Goal: Communication & Community: Answer question/provide support

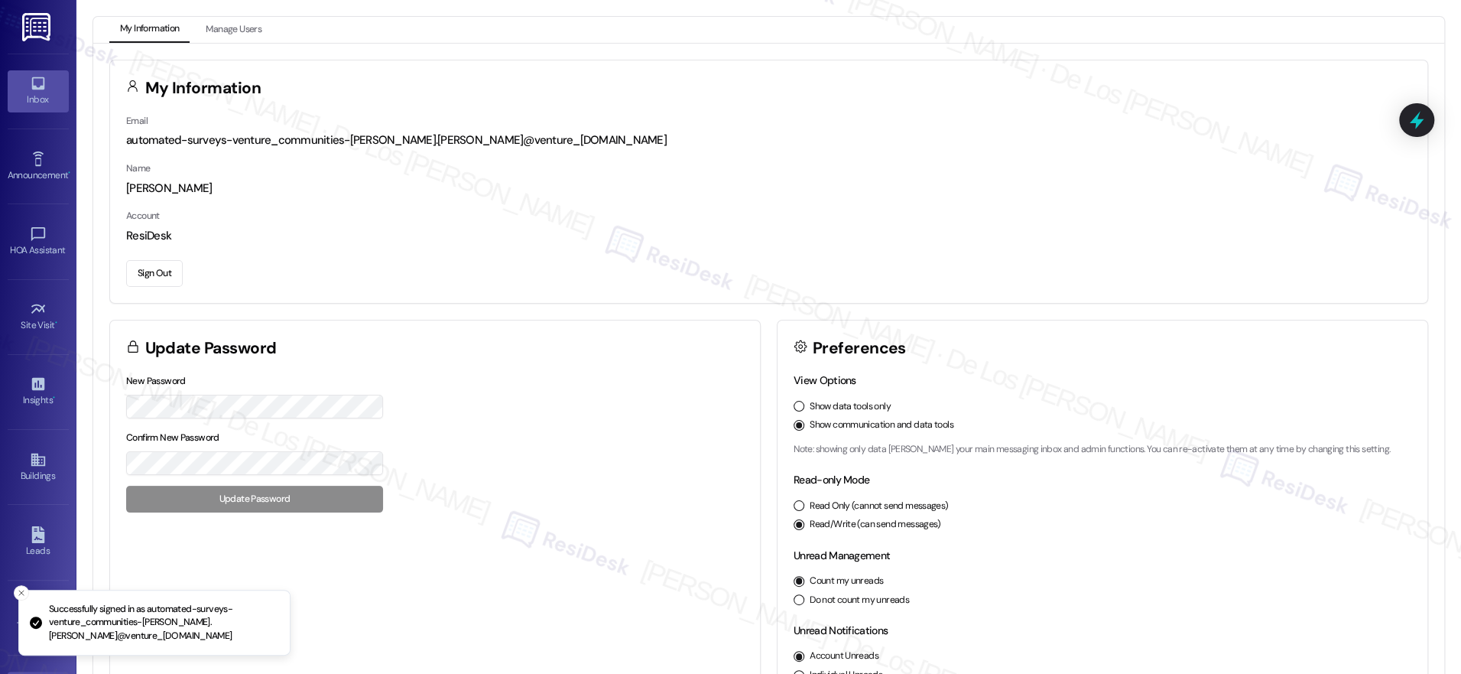
click at [47, 89] on link "Inbox" at bounding box center [38, 90] width 61 height 41
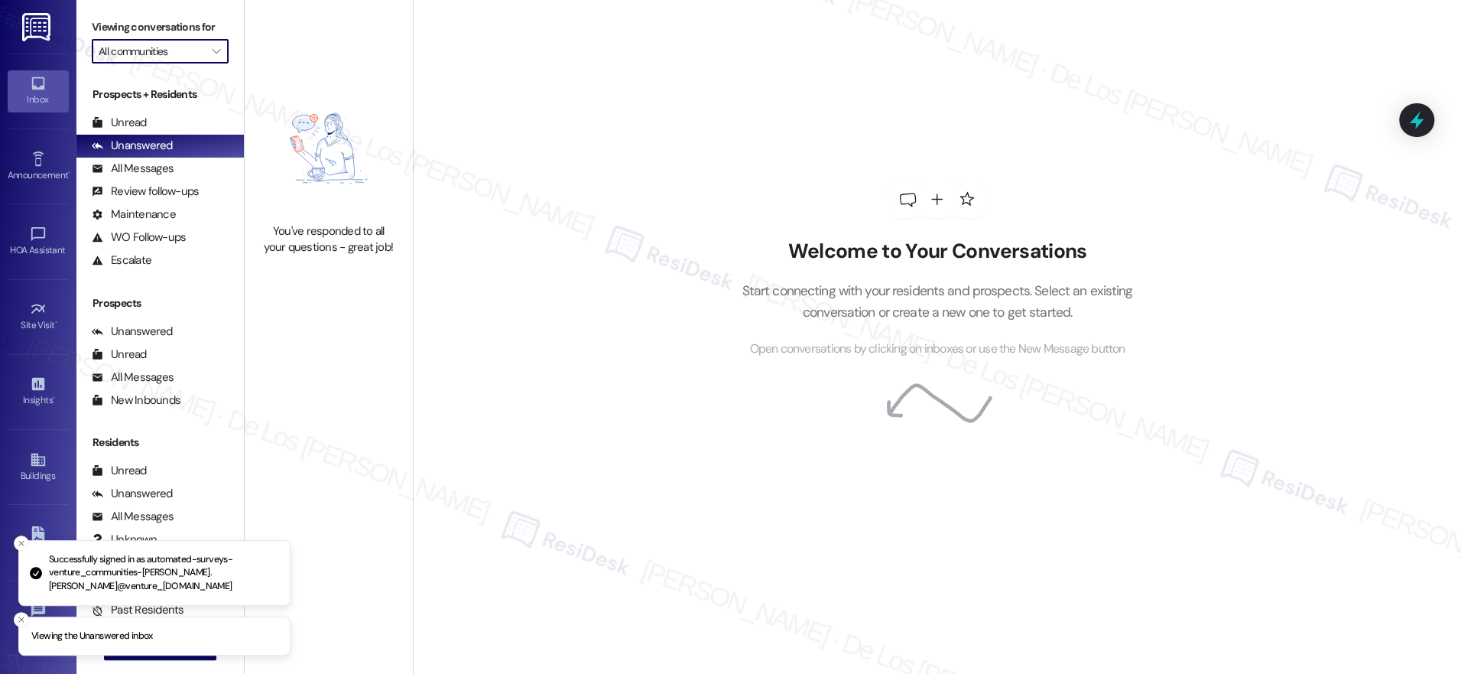
click at [122, 47] on input "All communities" at bounding box center [152, 51] width 106 height 24
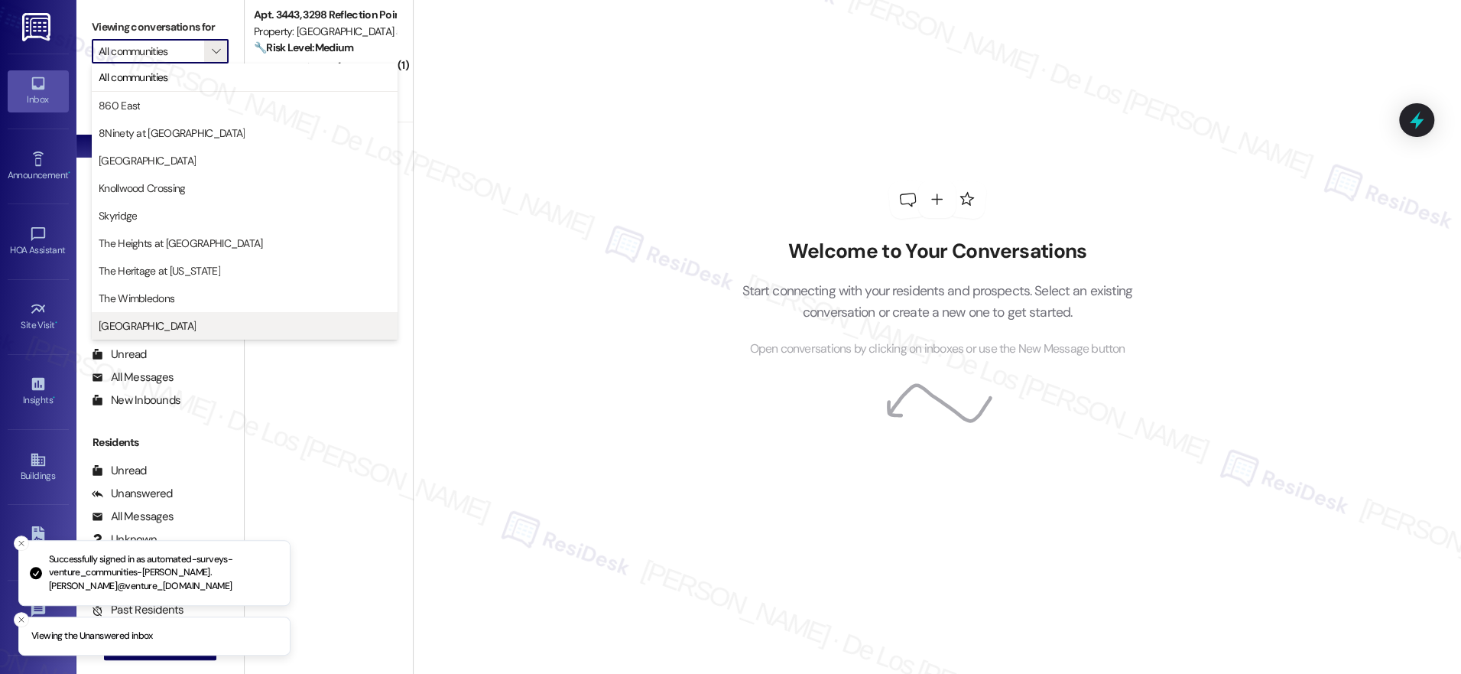
click at [177, 324] on span "[GEOGRAPHIC_DATA]" at bounding box center [147, 325] width 97 height 15
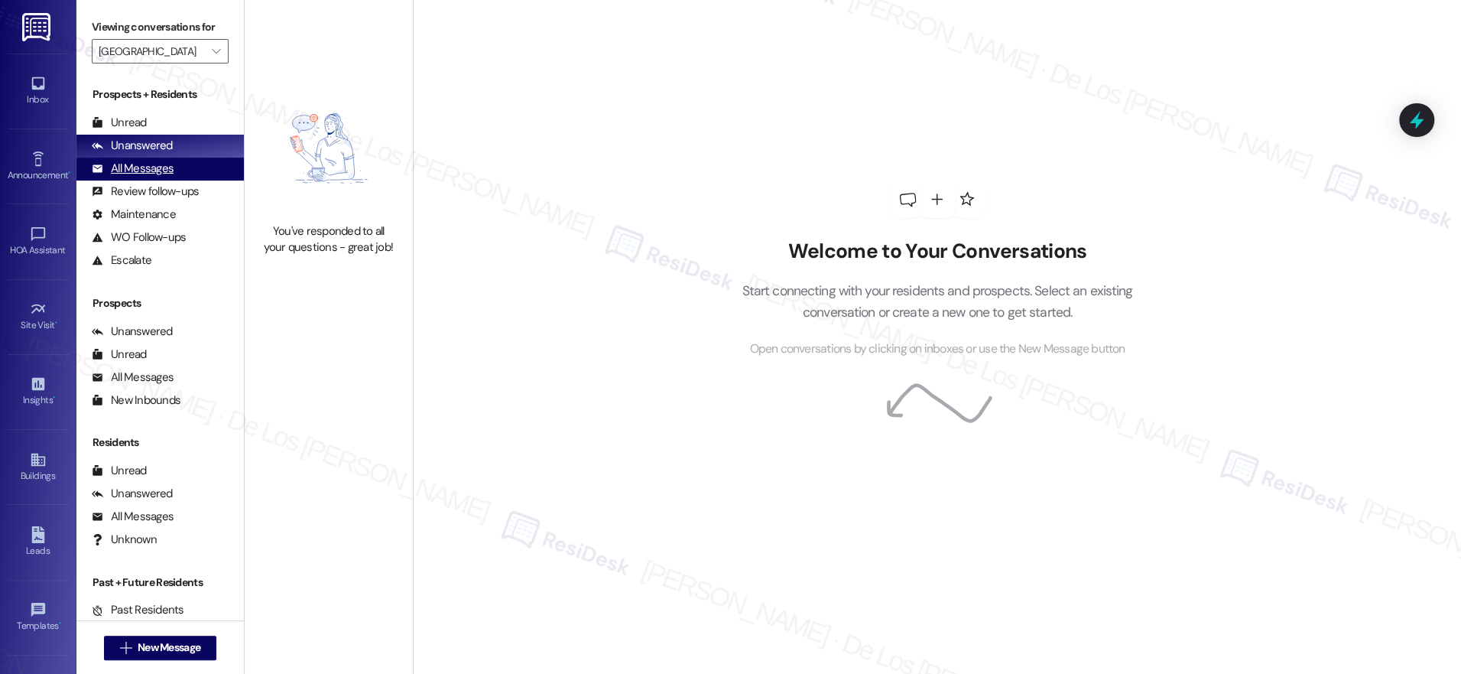
click at [189, 171] on div "All Messages (undefined)" at bounding box center [159, 169] width 167 height 23
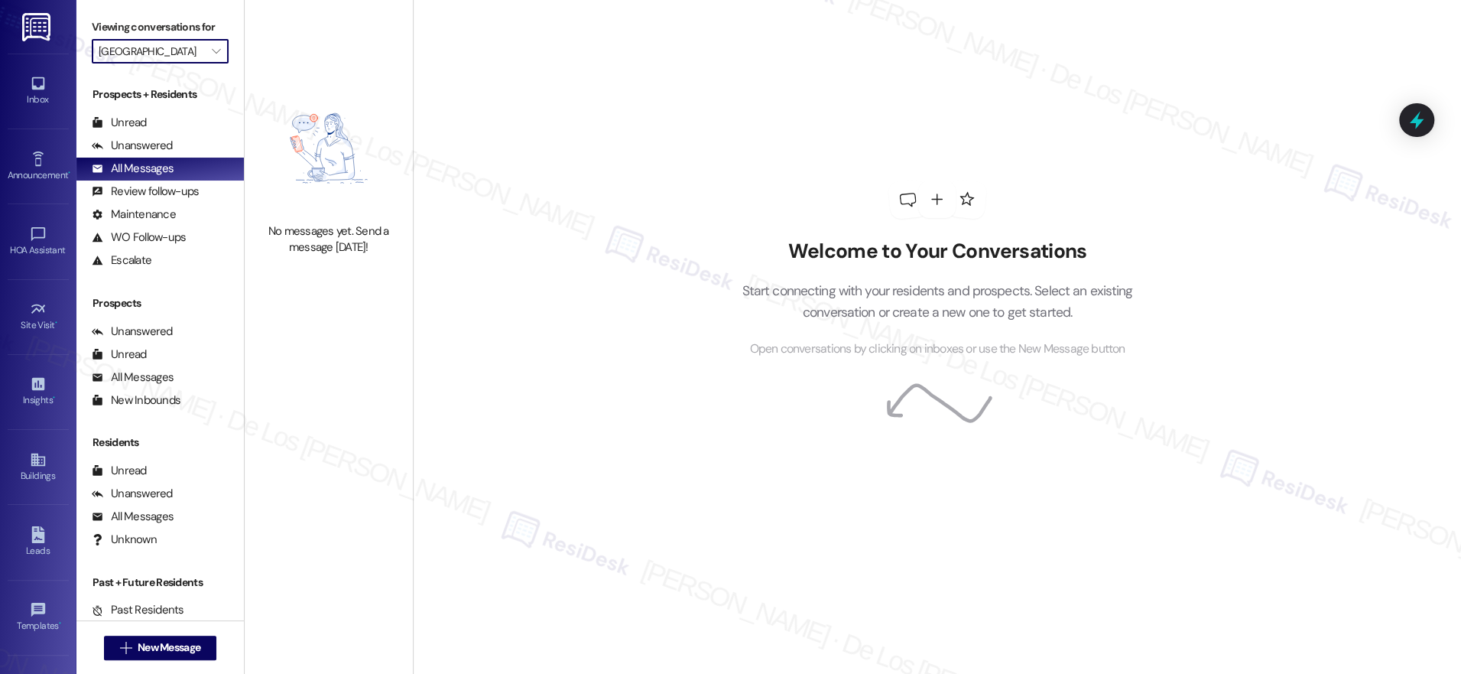
click at [164, 46] on input "[GEOGRAPHIC_DATA]" at bounding box center [152, 51] width 106 height 24
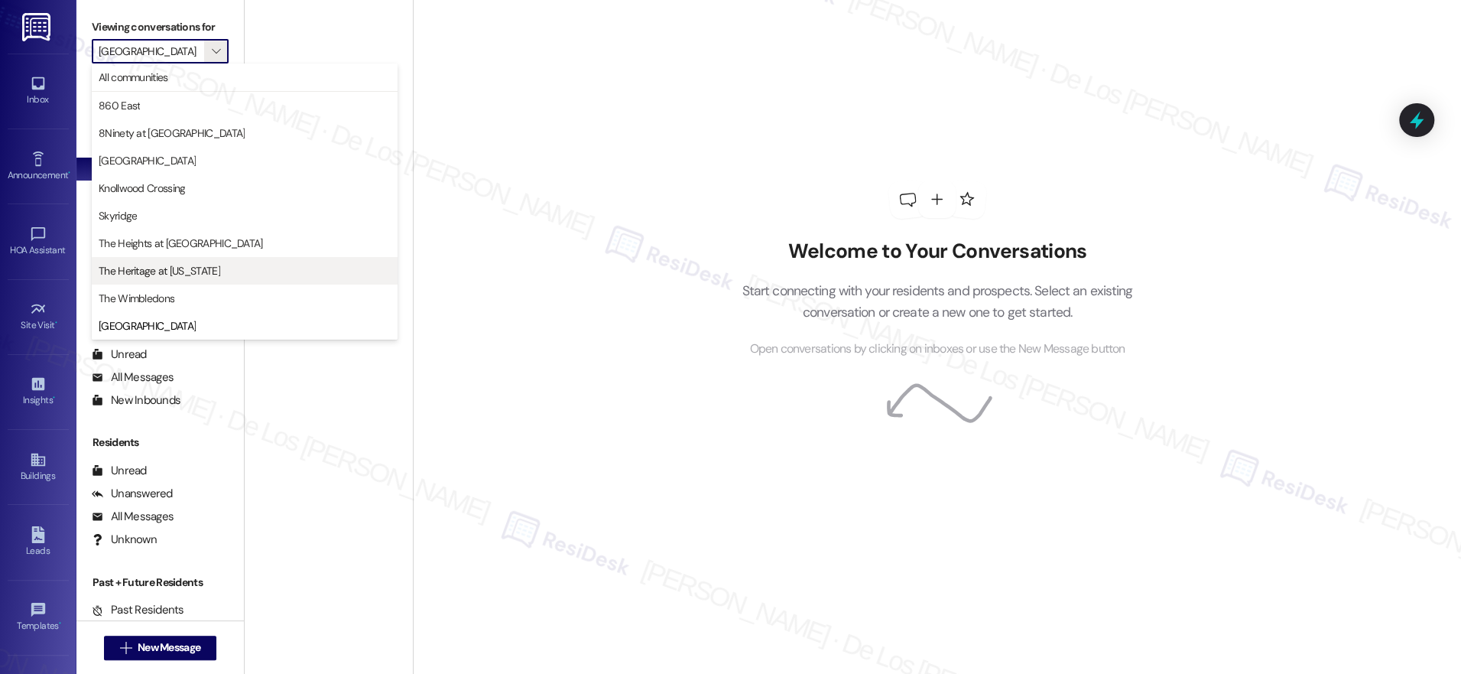
click at [179, 265] on span "The Heritage at [US_STATE]" at bounding box center [160, 270] width 122 height 15
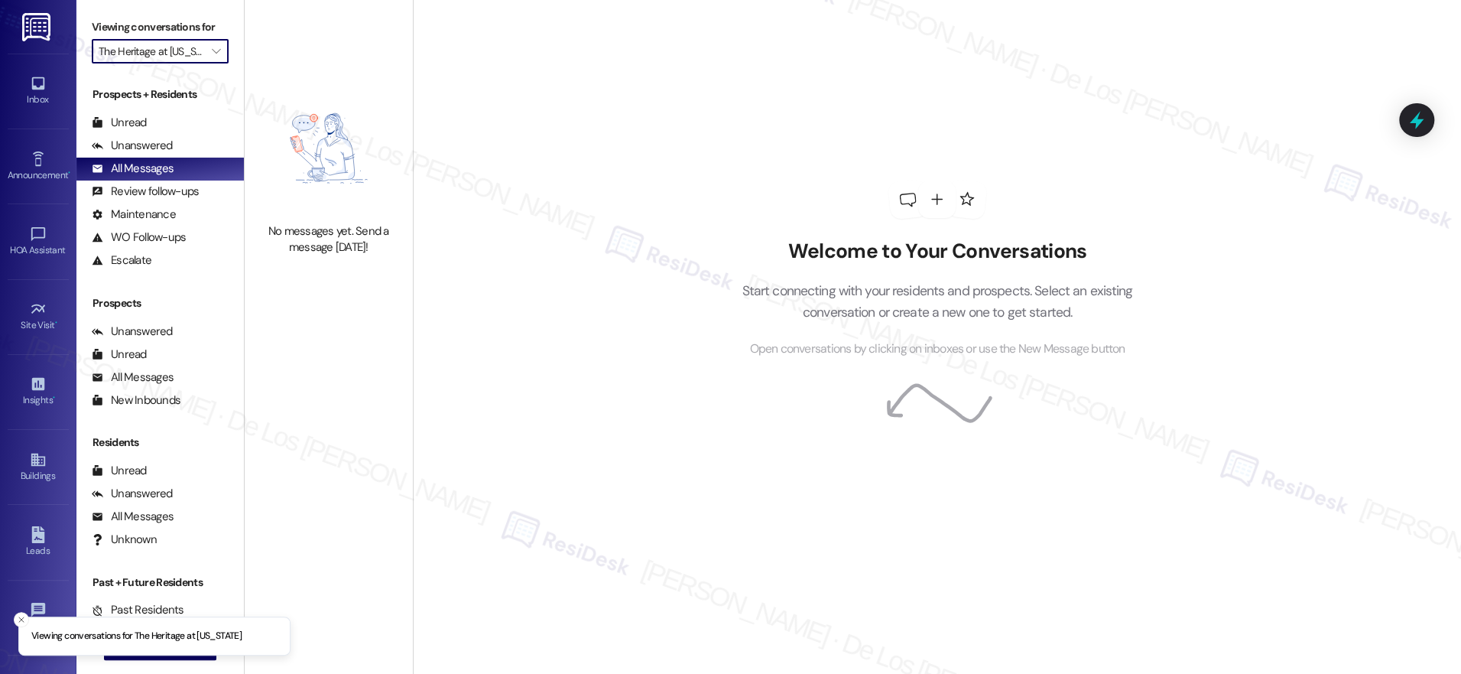
click at [177, 50] on input "The Heritage at [US_STATE]" at bounding box center [152, 51] width 106 height 24
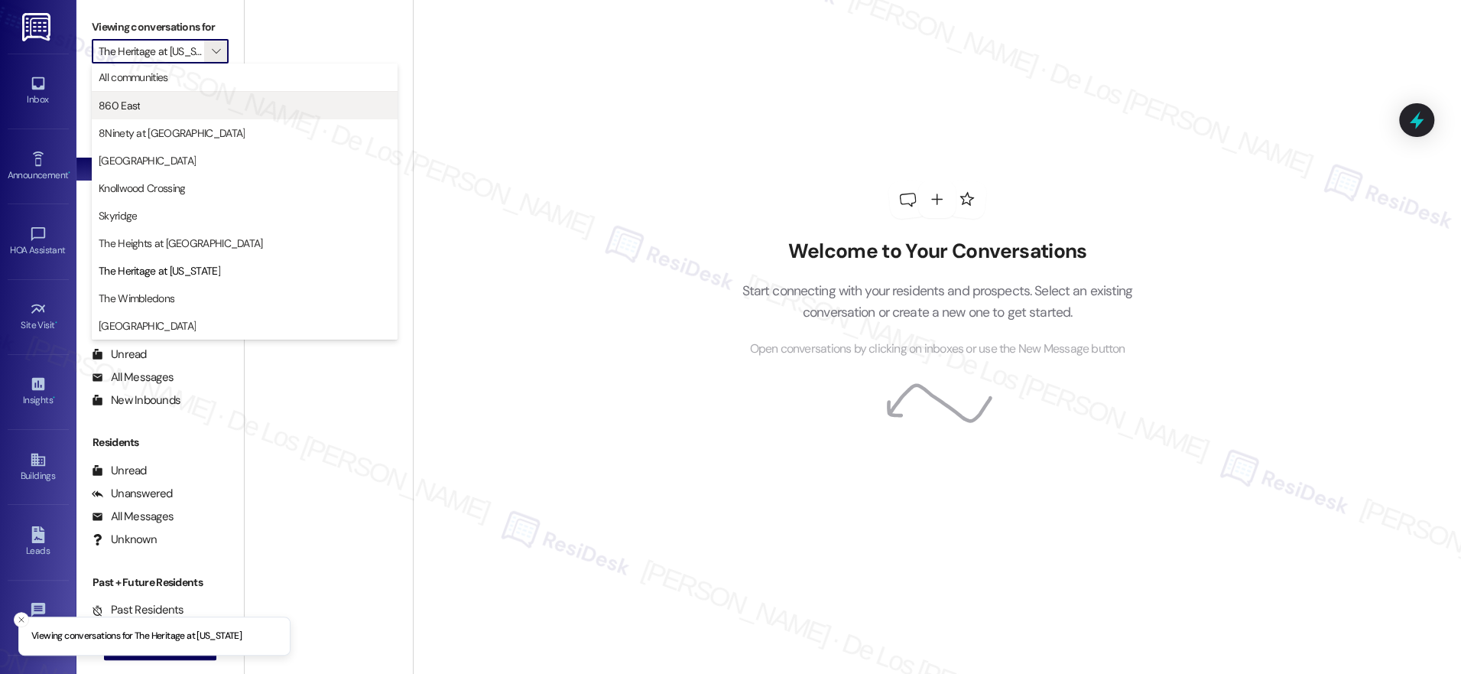
click at [170, 99] on span "860 East" at bounding box center [245, 105] width 292 height 15
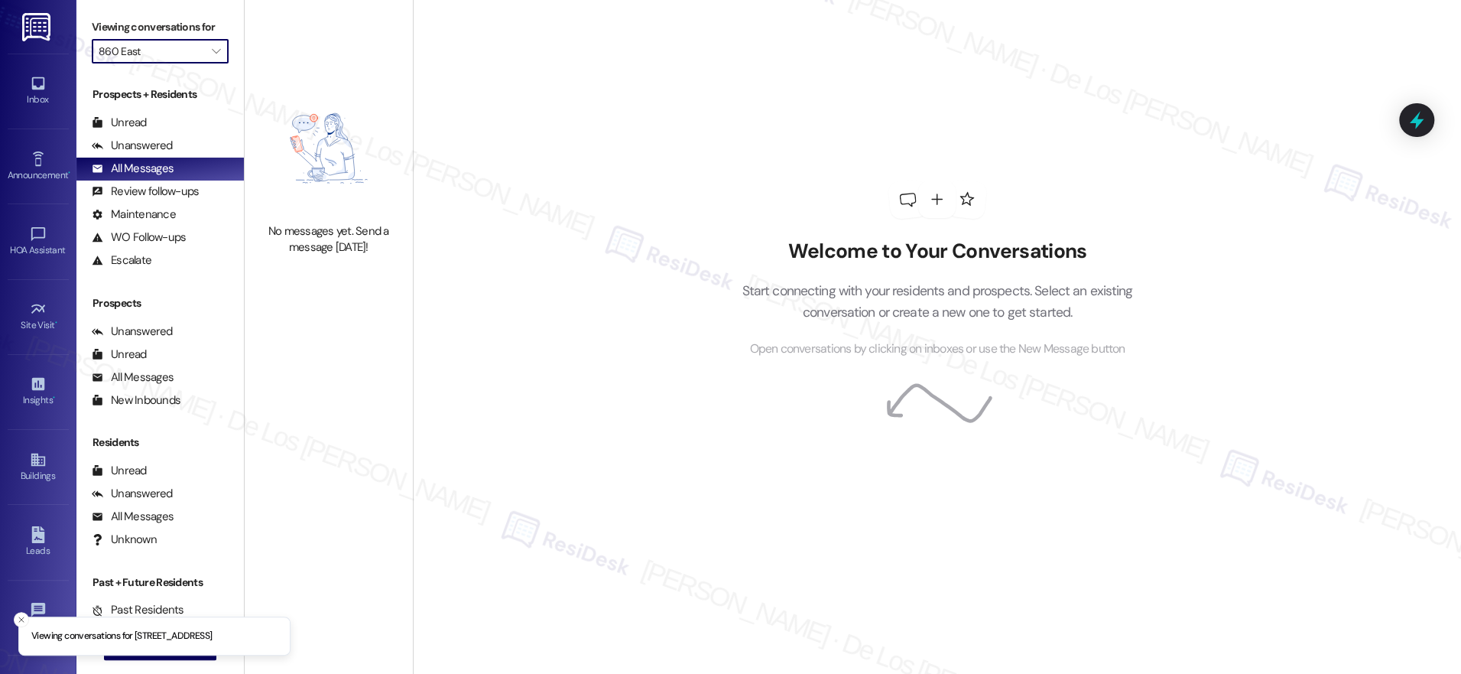
click at [180, 52] on input "860 East" at bounding box center [152, 51] width 106 height 24
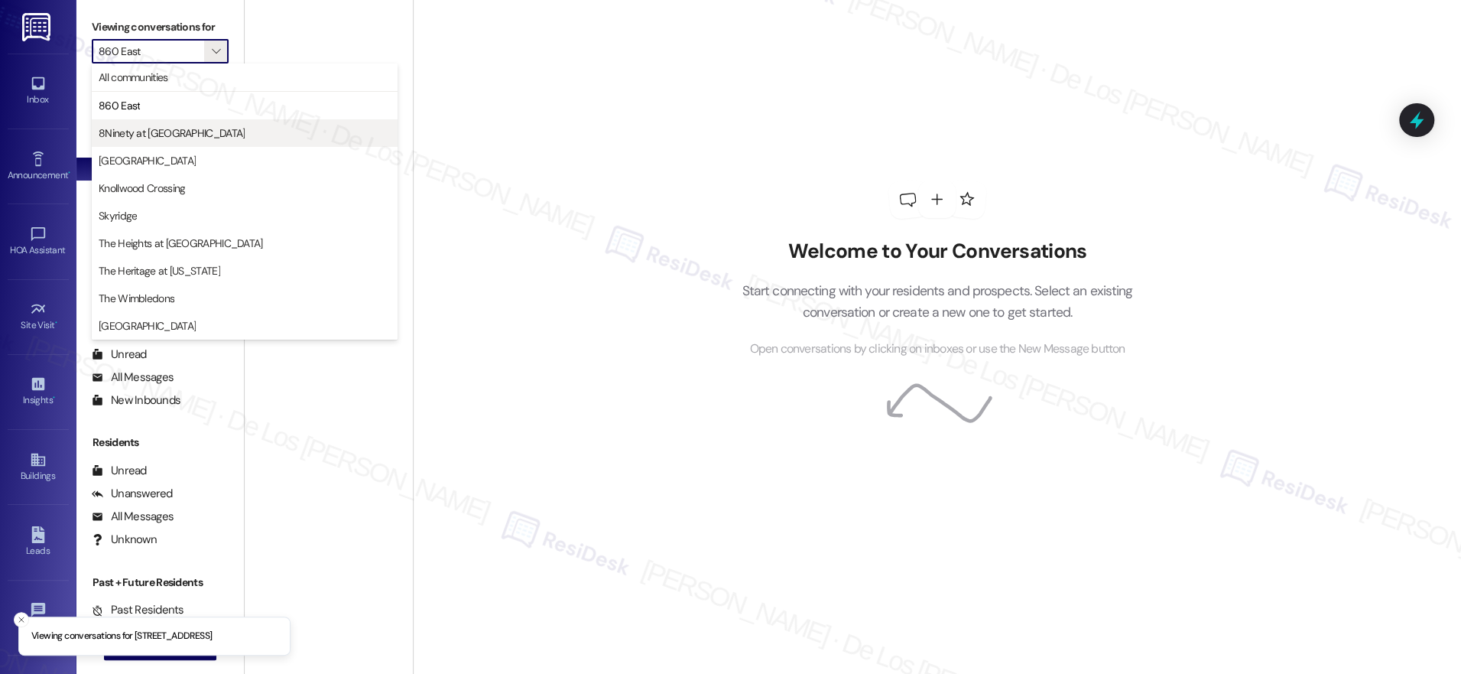
click at [167, 132] on span "8Ninety at [GEOGRAPHIC_DATA]" at bounding box center [172, 132] width 146 height 15
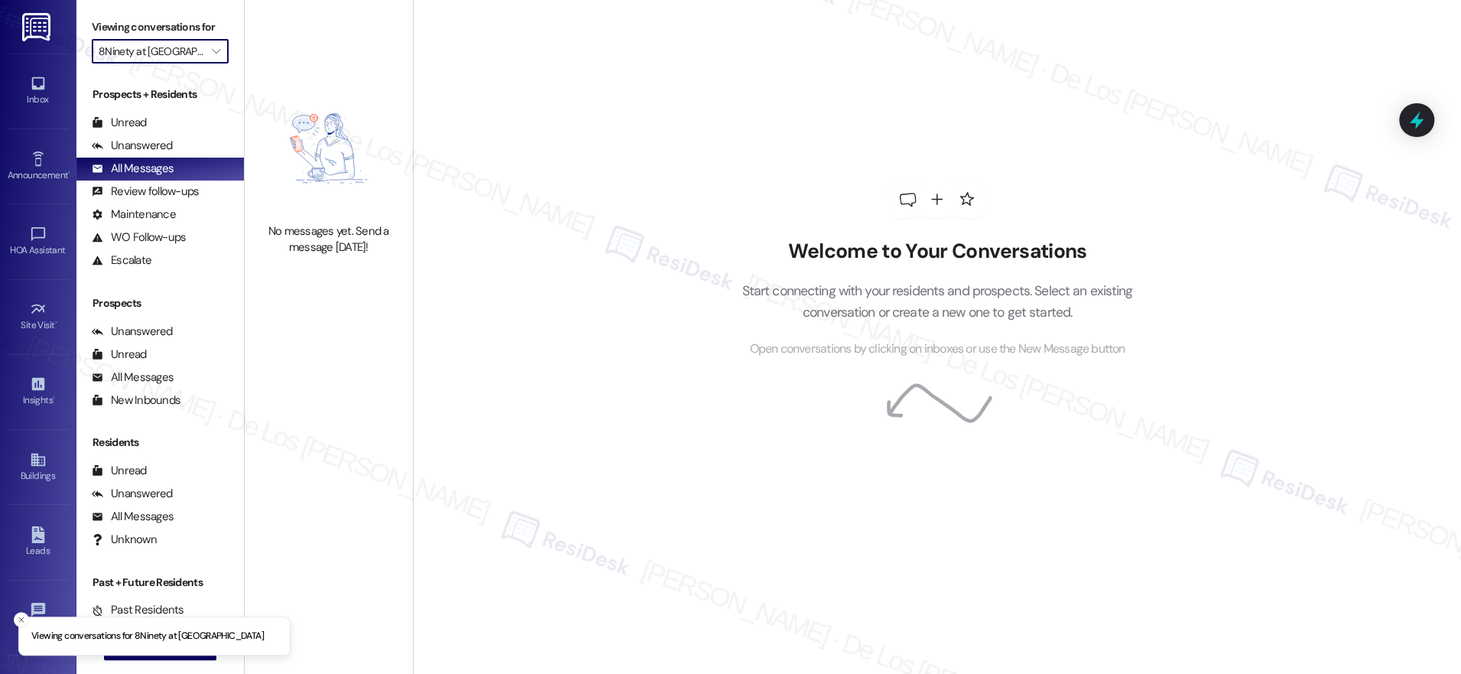
click at [164, 52] on input "8Ninety at [GEOGRAPHIC_DATA]" at bounding box center [152, 51] width 106 height 24
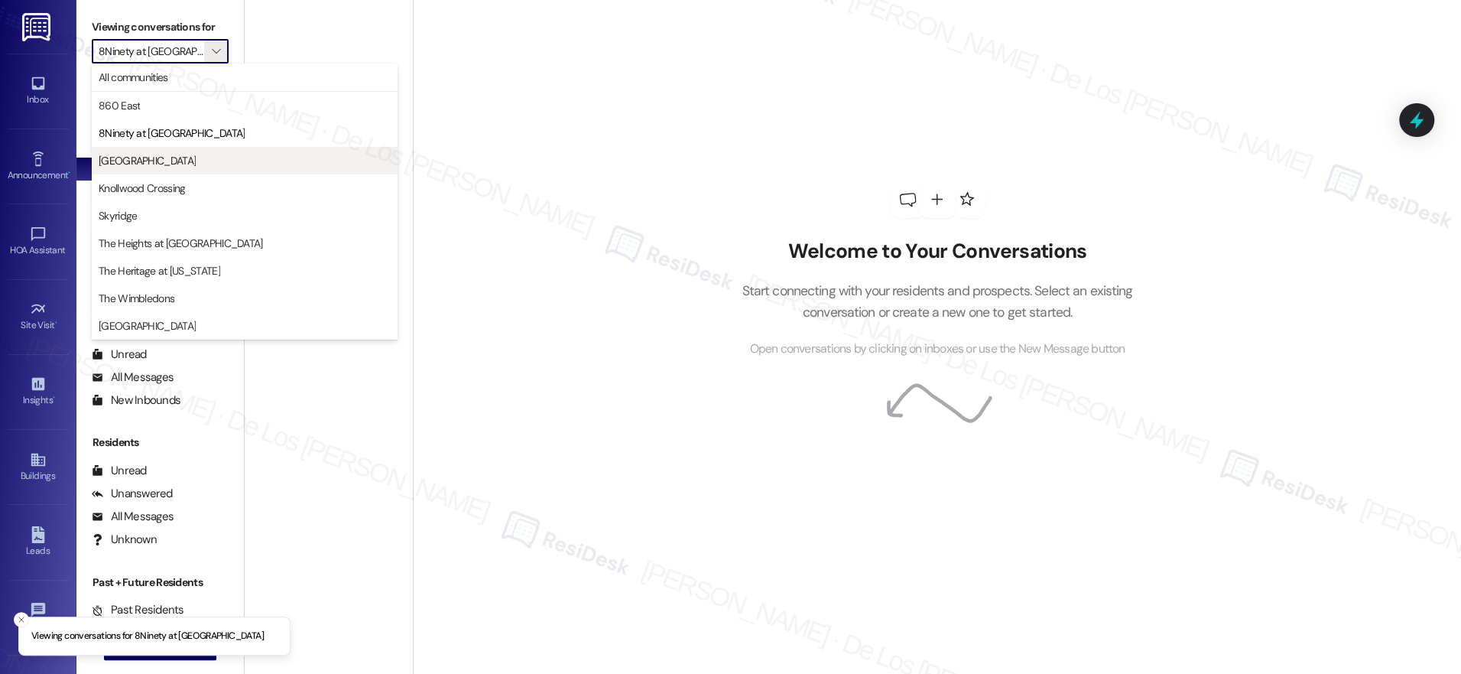
click at [179, 161] on span "[GEOGRAPHIC_DATA]" at bounding box center [147, 160] width 97 height 15
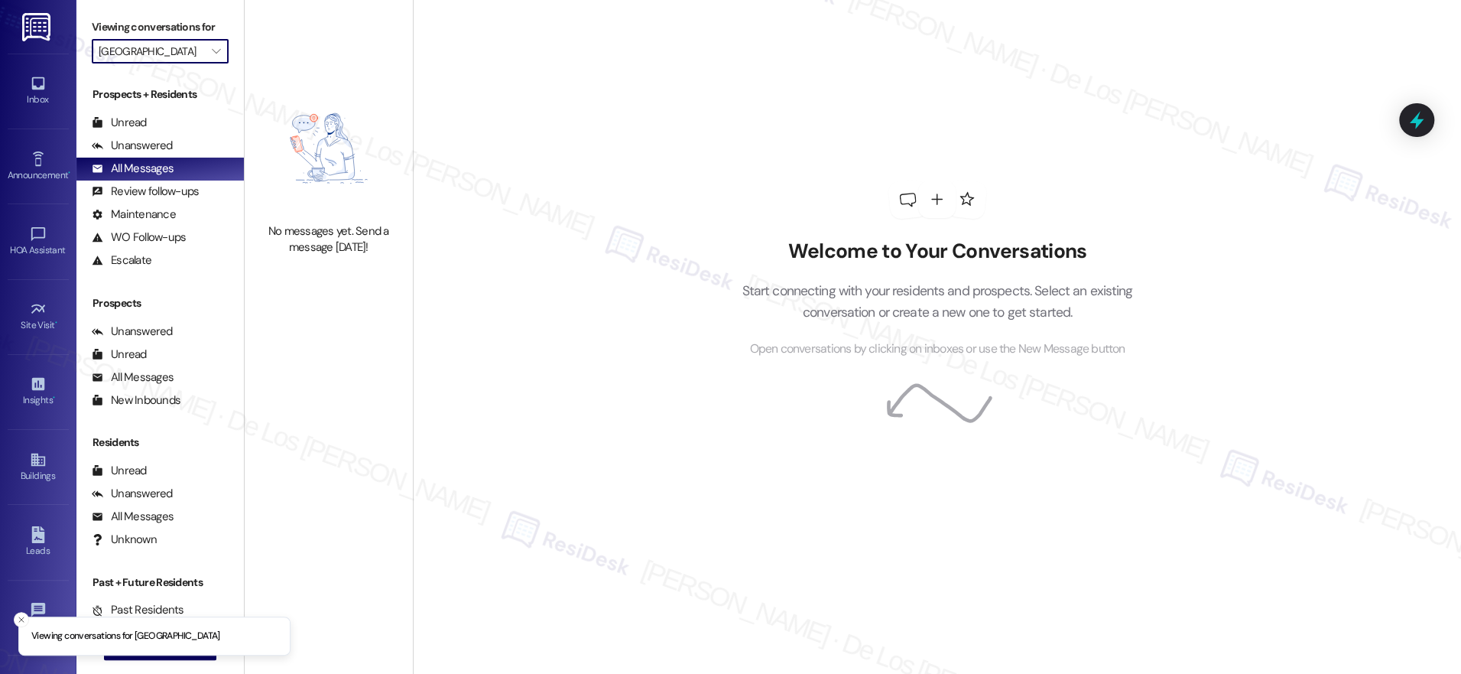
click at [151, 41] on input "[GEOGRAPHIC_DATA]" at bounding box center [152, 51] width 106 height 24
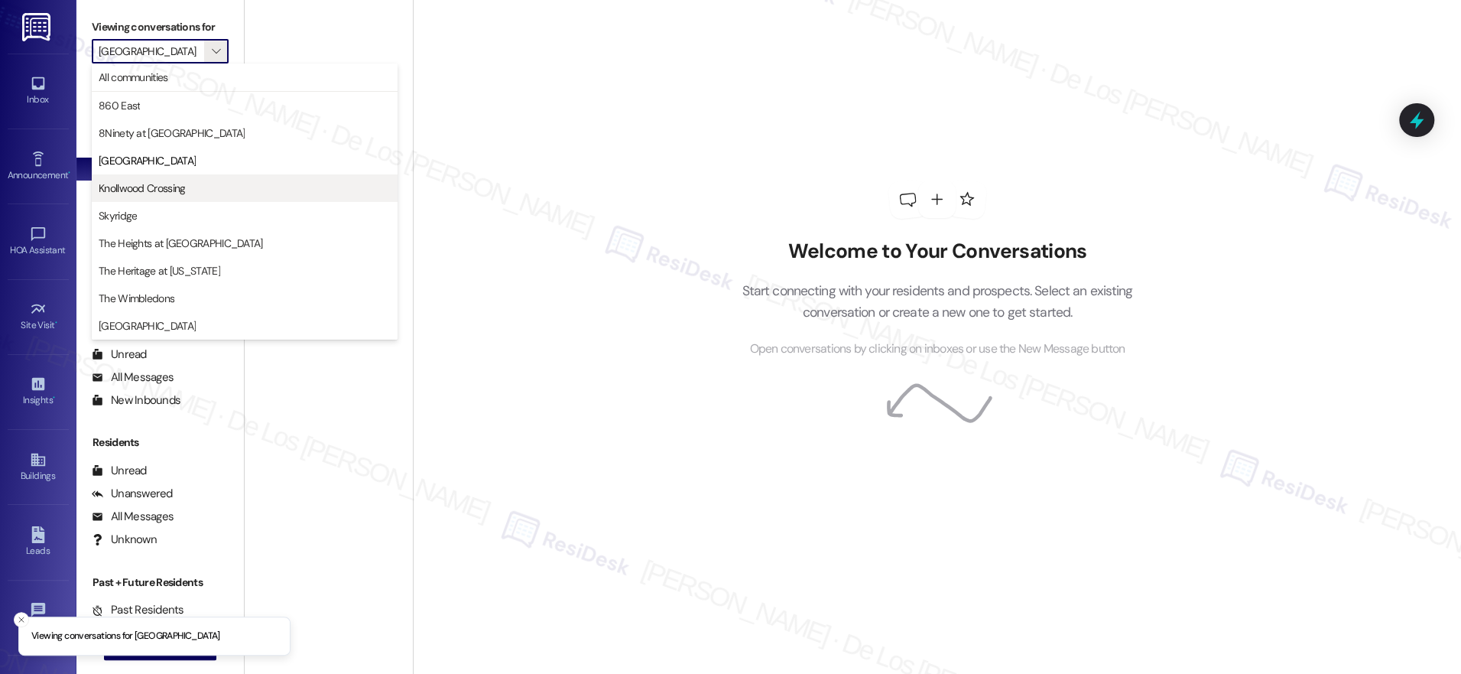
click at [148, 193] on span "Knollwood Crossing" at bounding box center [142, 187] width 86 height 15
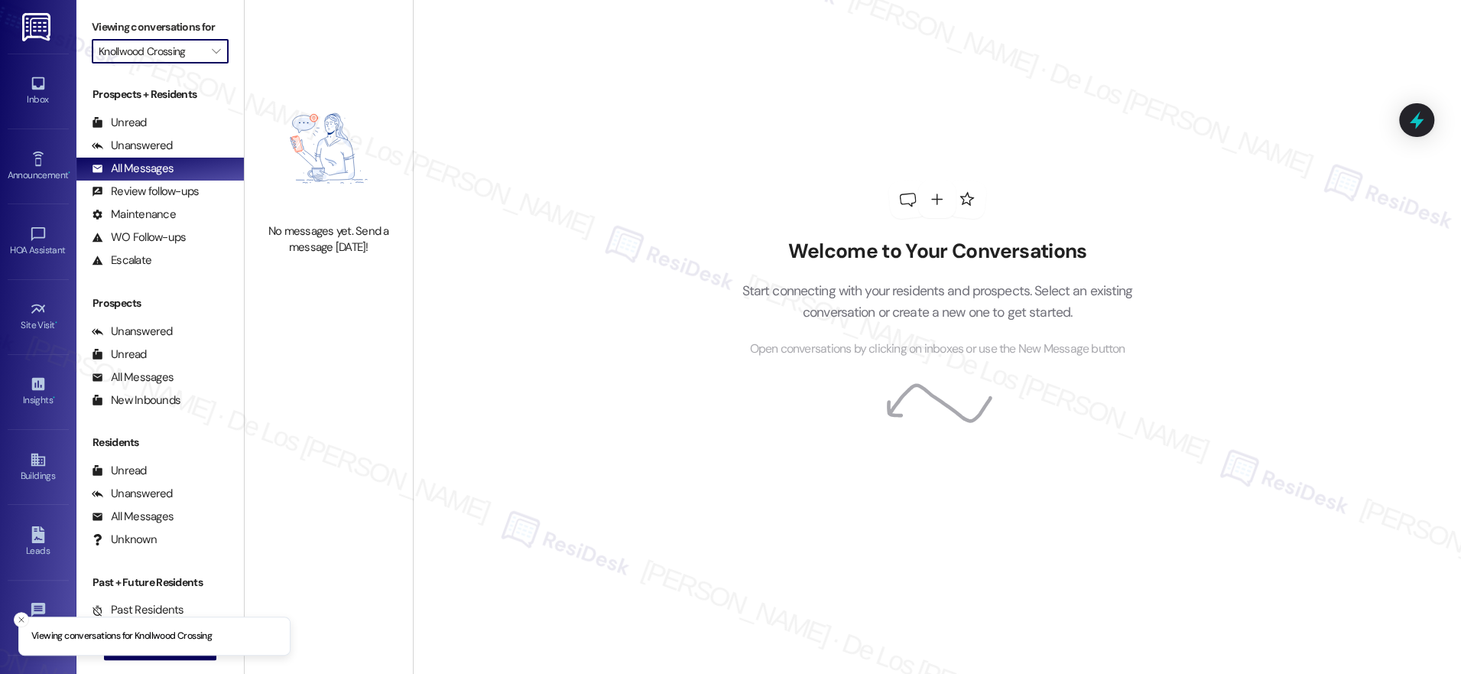
click at [180, 45] on input "Knollwood Crossing" at bounding box center [152, 51] width 106 height 24
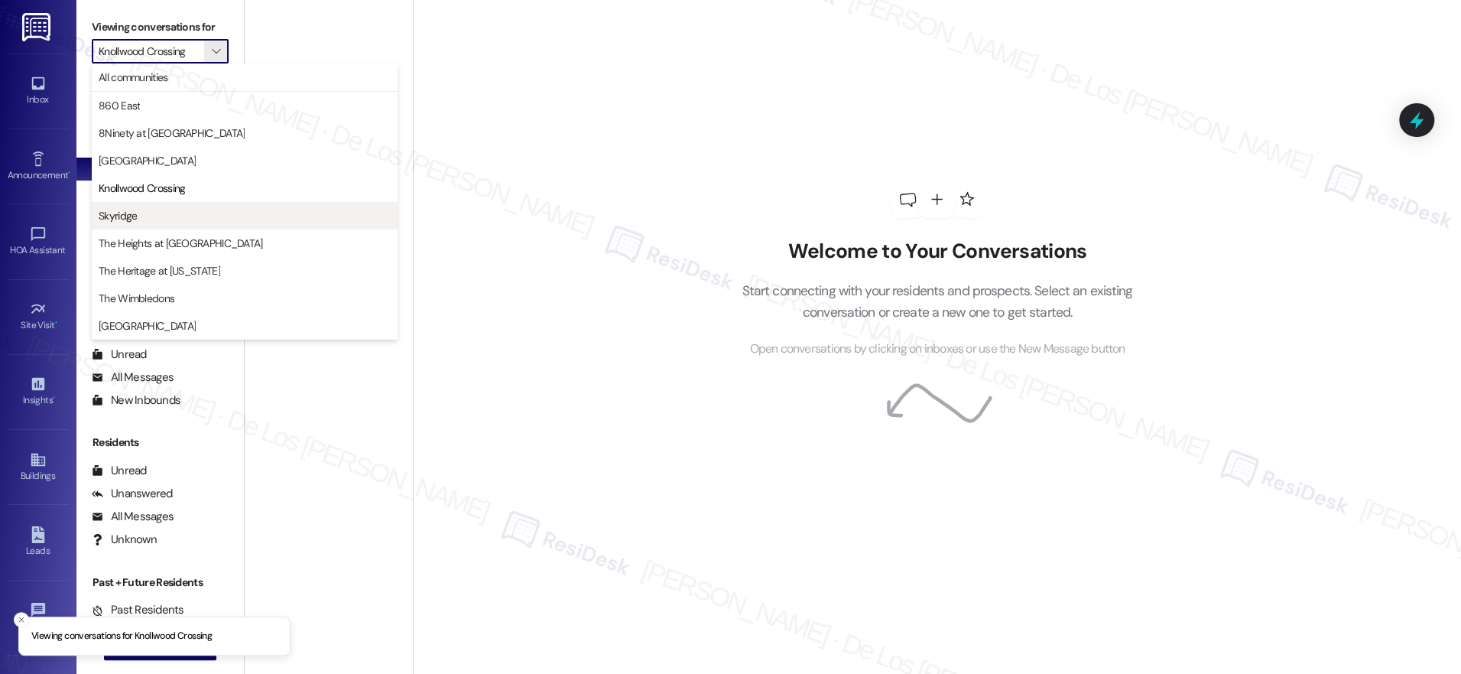
click at [168, 212] on span "Skyridge" at bounding box center [245, 215] width 292 height 15
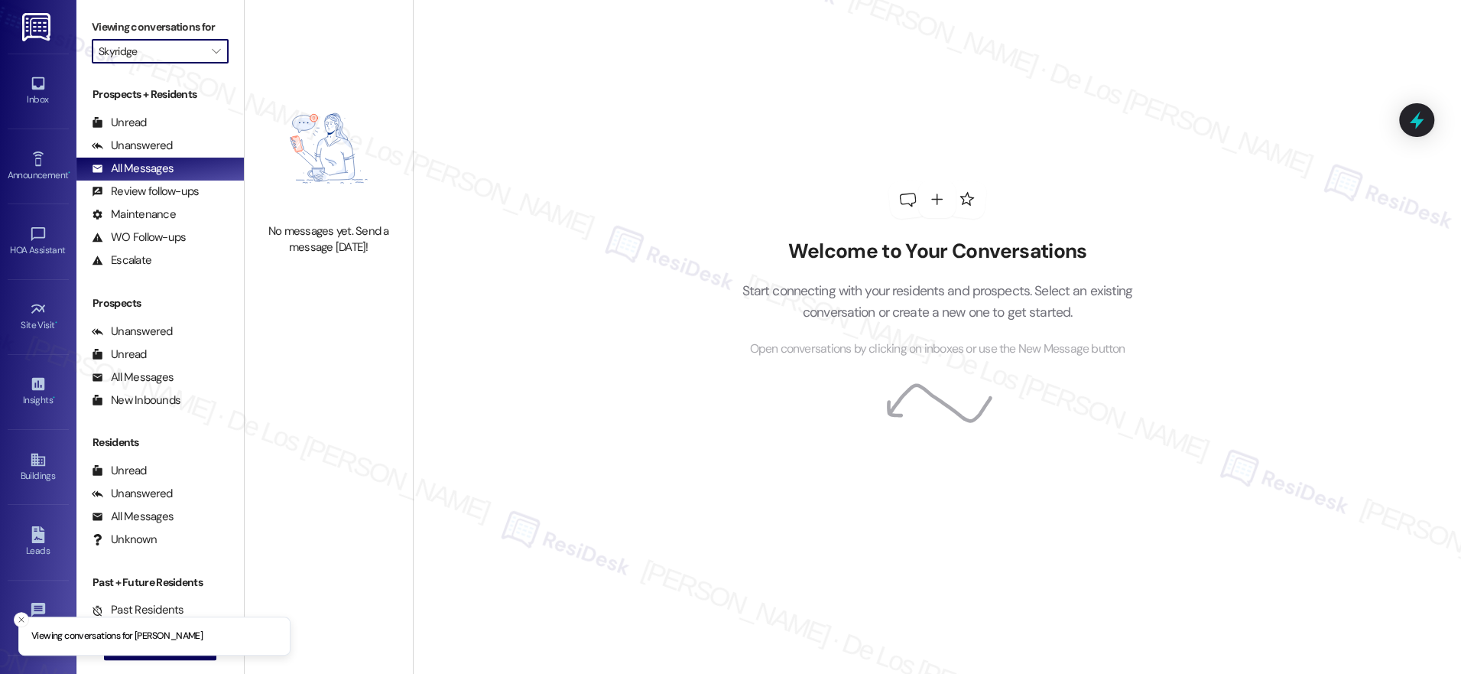
click at [175, 44] on input "Skyridge" at bounding box center [152, 51] width 106 height 24
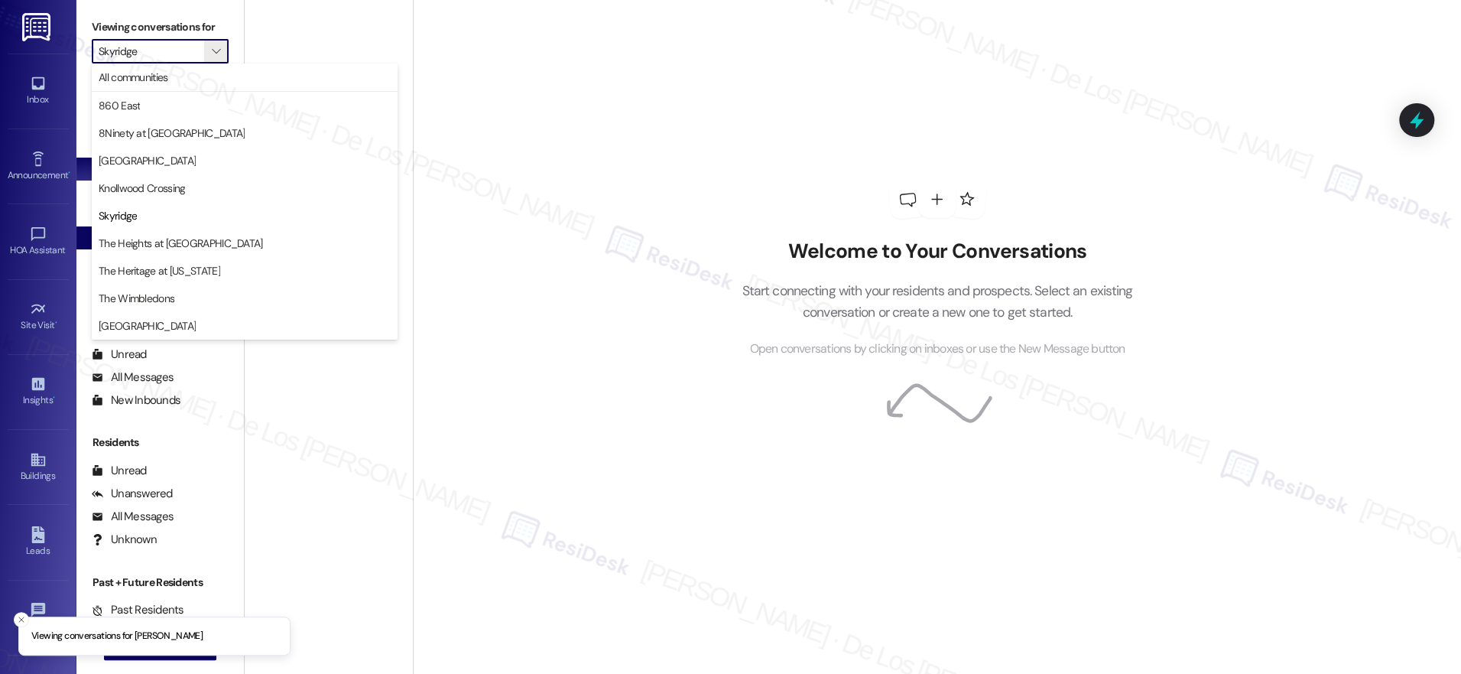
click at [154, 241] on span "The Heights at [GEOGRAPHIC_DATA]" at bounding box center [181, 243] width 164 height 15
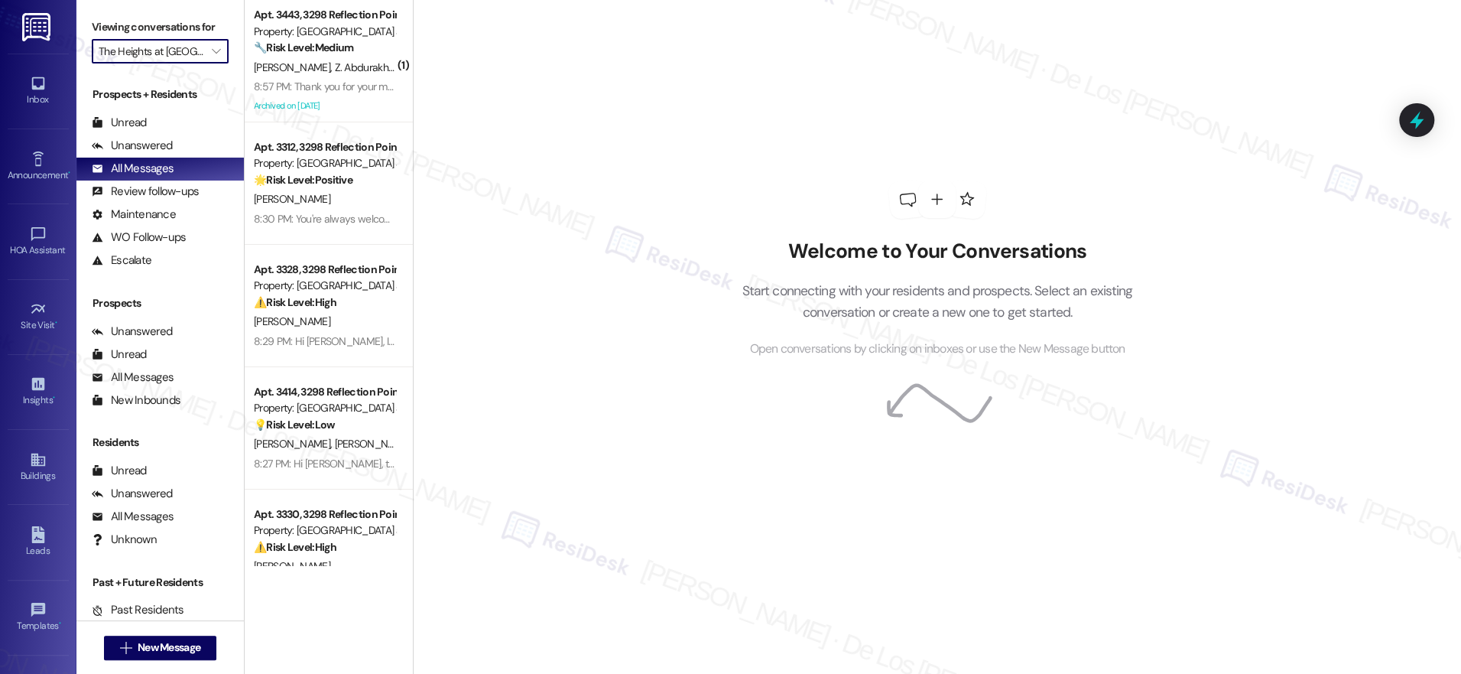
click at [167, 49] on input "The Heights at [GEOGRAPHIC_DATA]" at bounding box center [152, 51] width 106 height 24
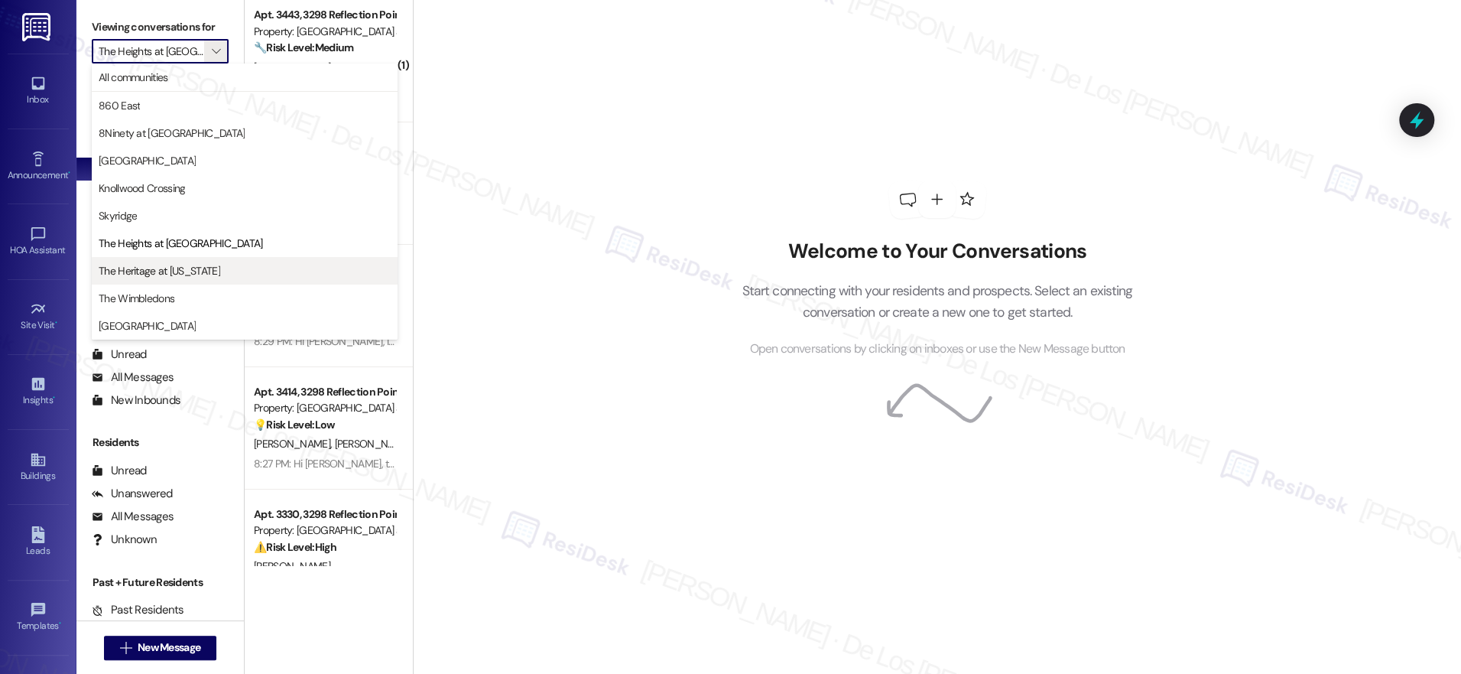
click at [165, 267] on span "The Heritage at [US_STATE]" at bounding box center [160, 270] width 122 height 15
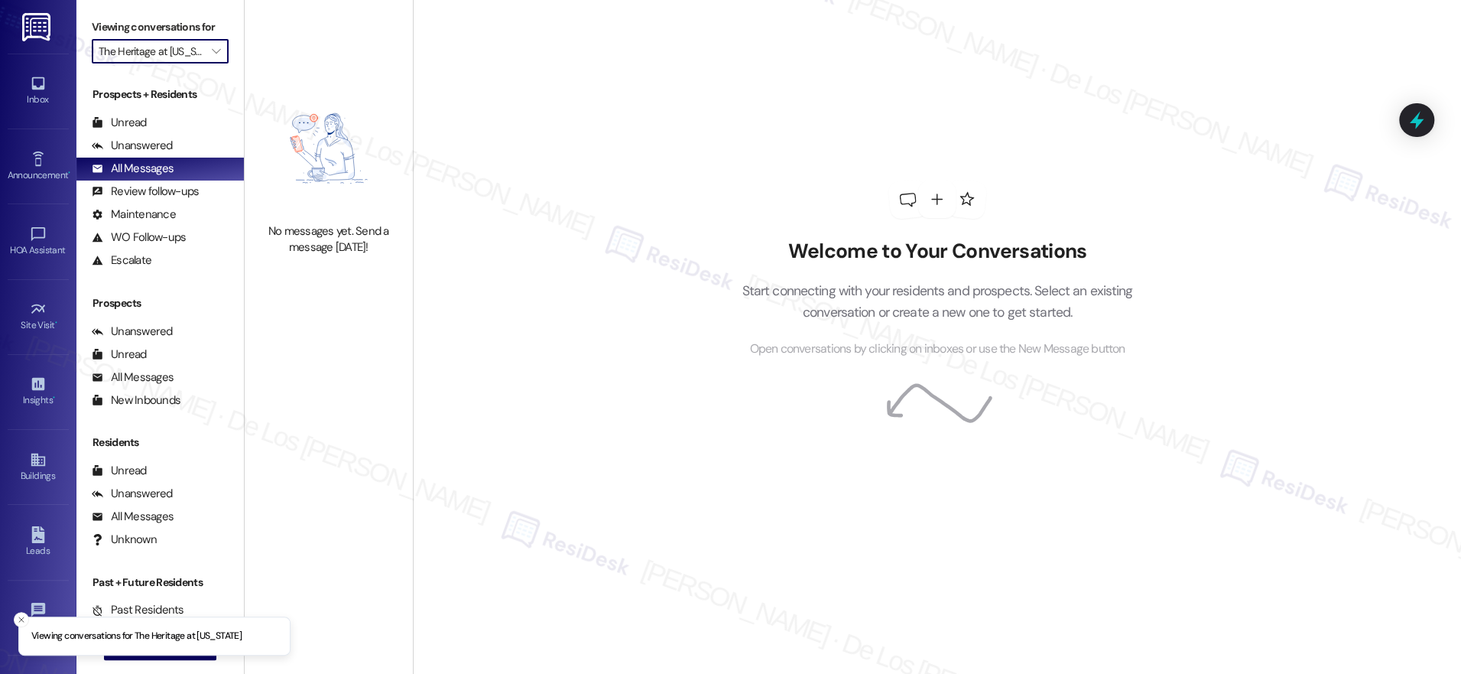
click at [155, 53] on input "The Heritage at [US_STATE]" at bounding box center [152, 51] width 106 height 24
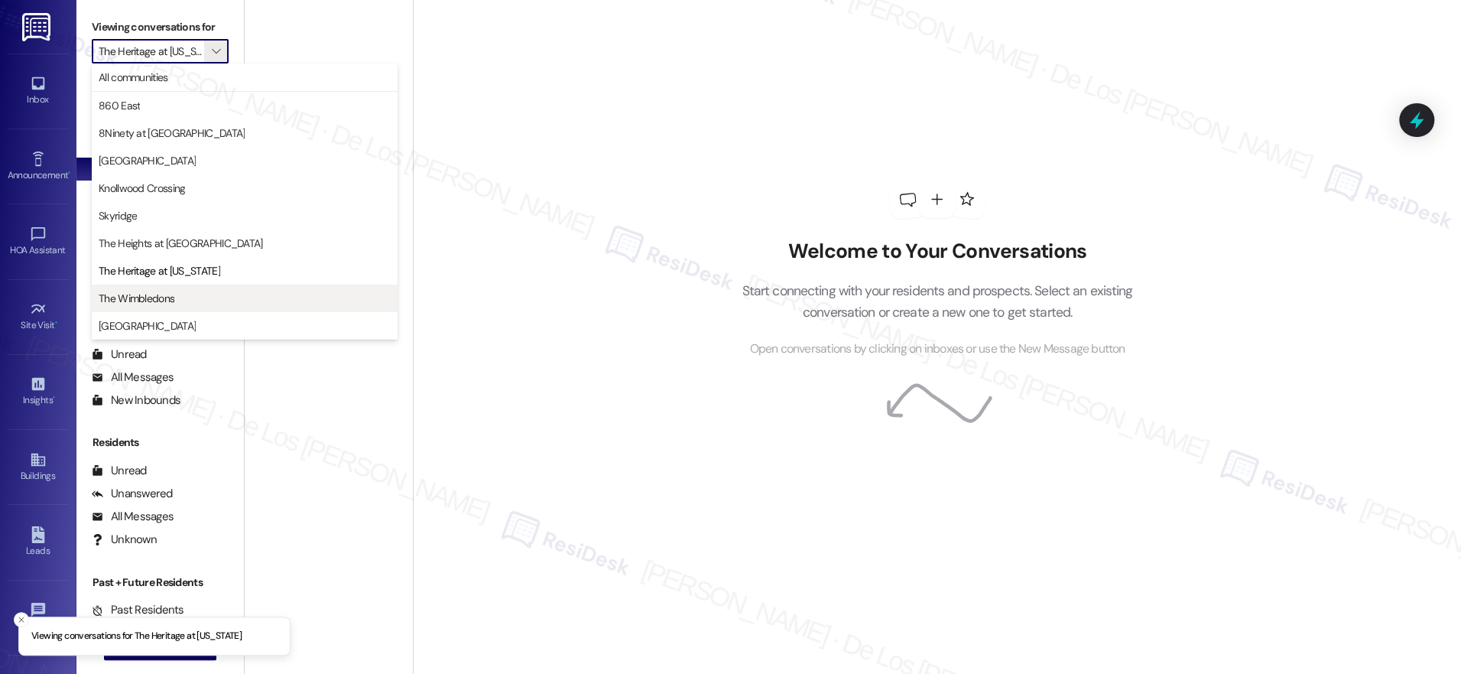
click at [176, 290] on button "The Wimbledons" at bounding box center [245, 298] width 306 height 28
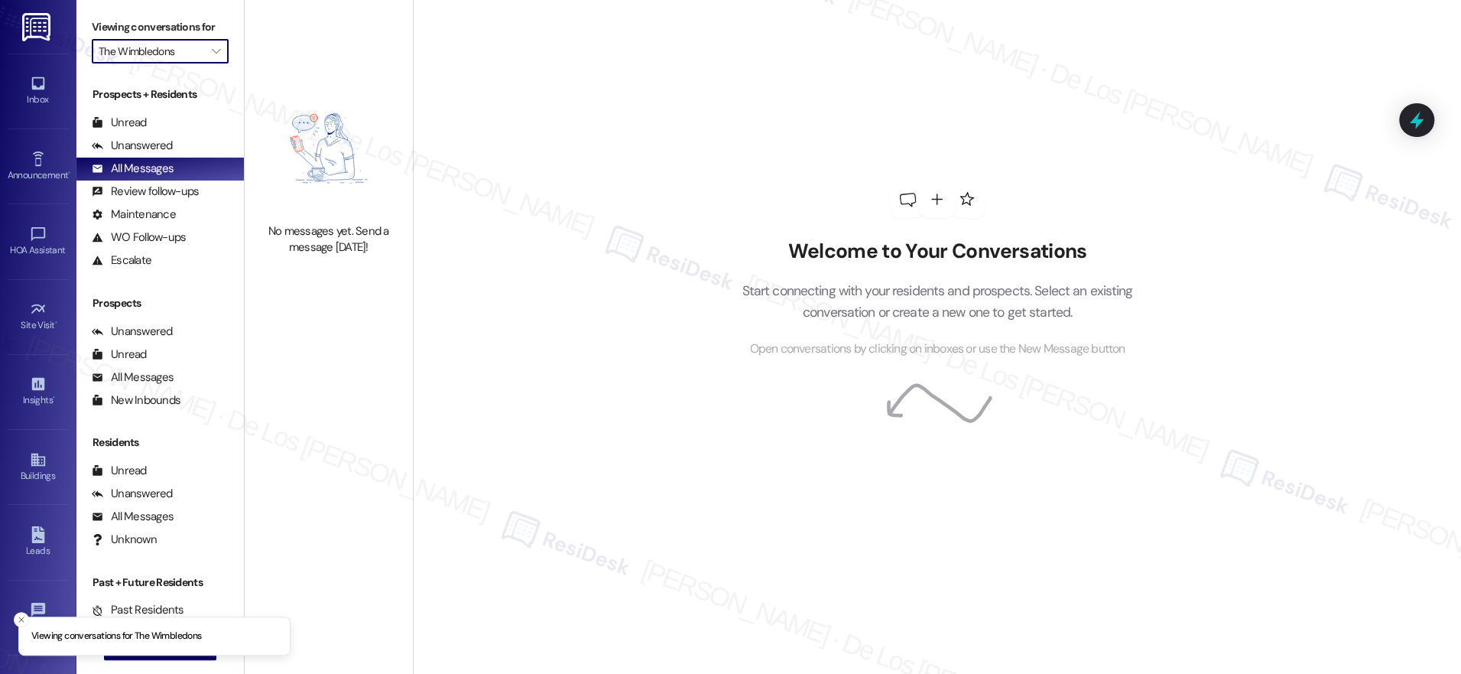
click at [170, 53] on input "The Wimbledons" at bounding box center [152, 51] width 106 height 24
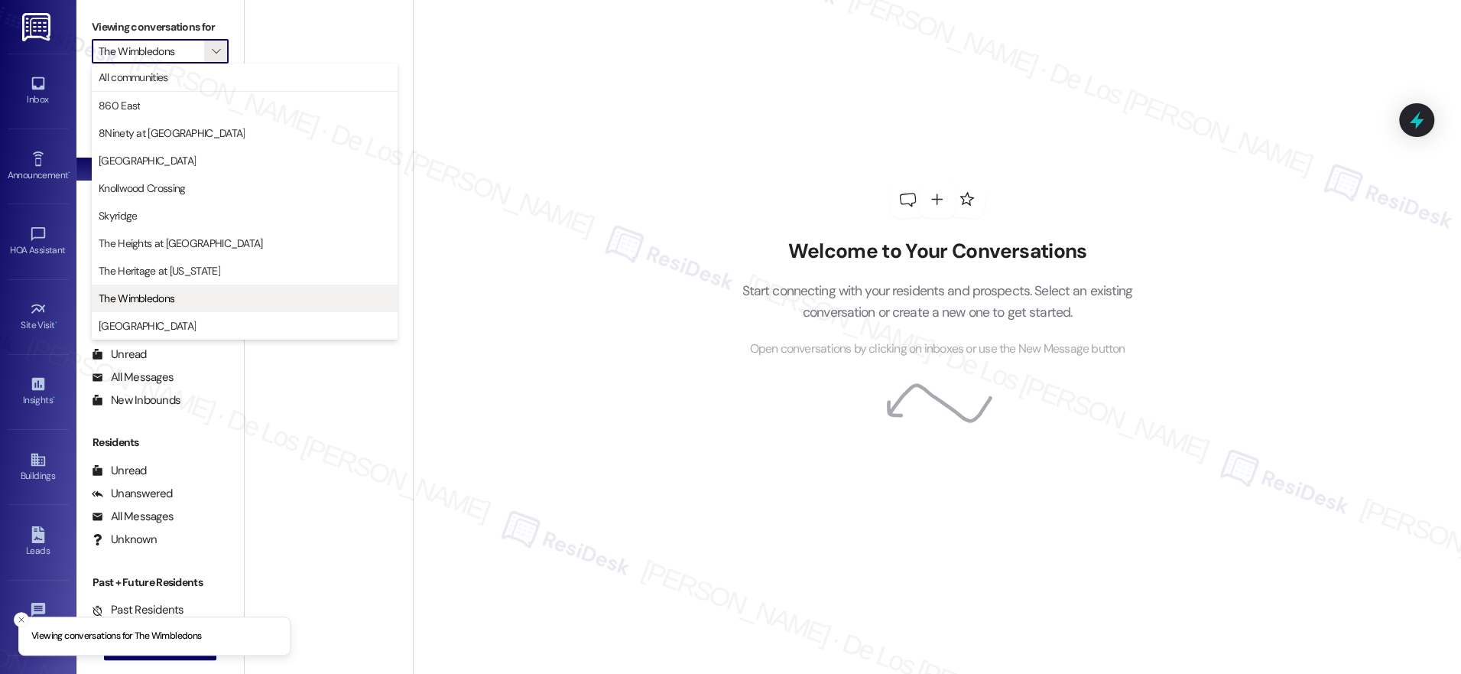
click at [164, 302] on span "The Wimbledons" at bounding box center [137, 298] width 76 height 15
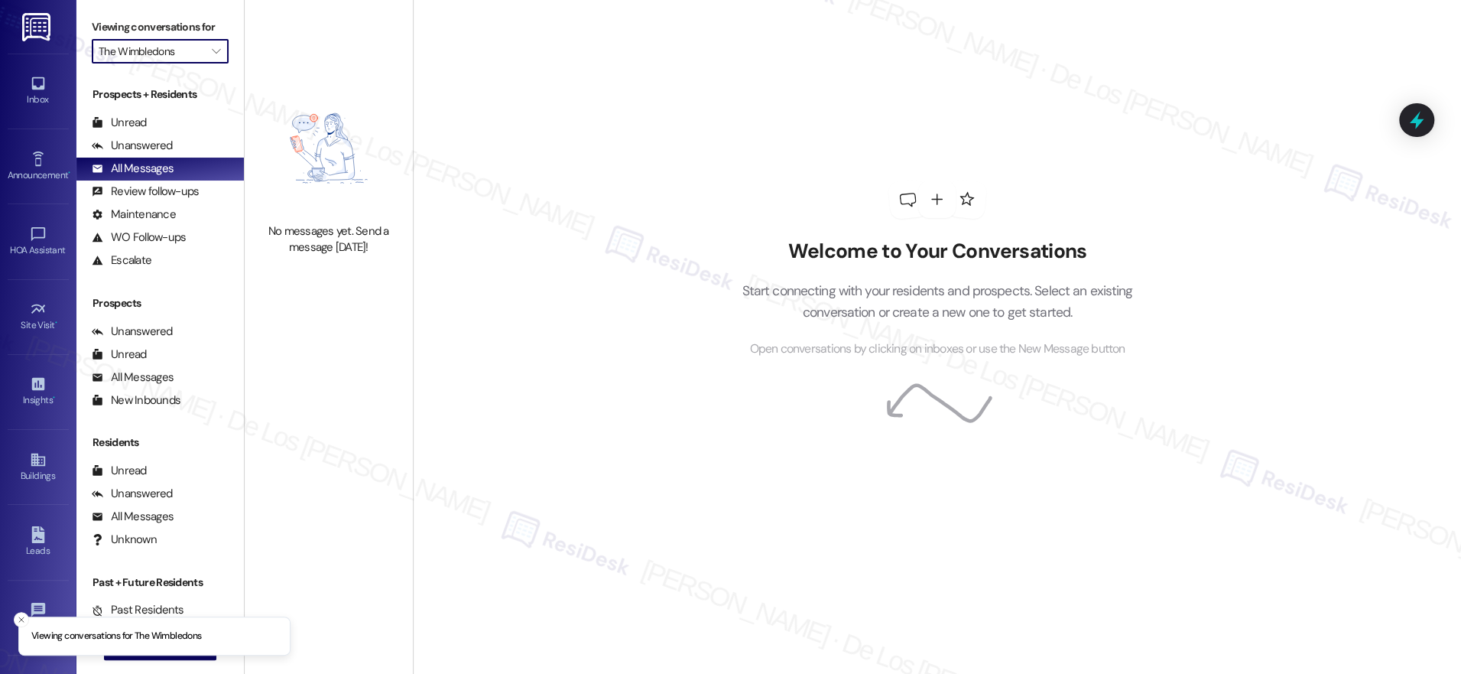
click at [126, 52] on input "The Wimbledons" at bounding box center [152, 51] width 106 height 24
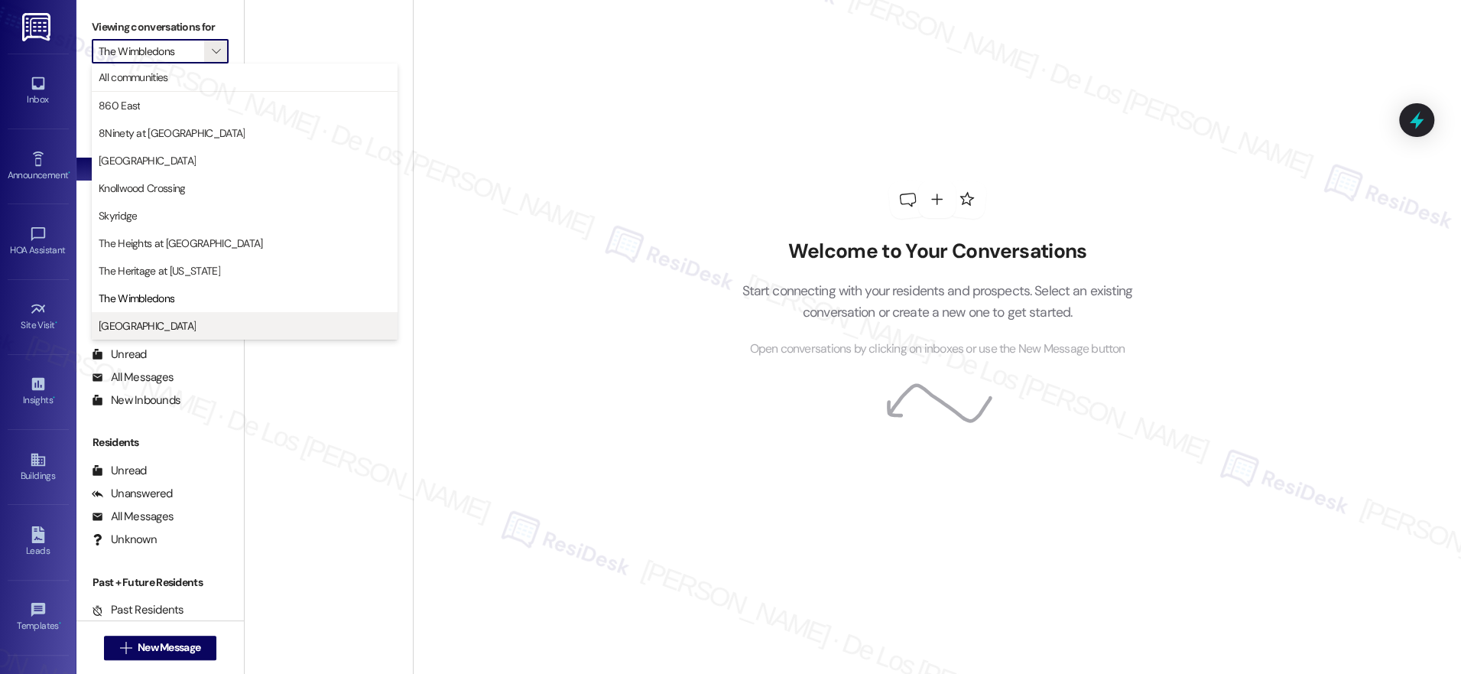
click at [172, 318] on span "[GEOGRAPHIC_DATA]" at bounding box center [147, 325] width 97 height 15
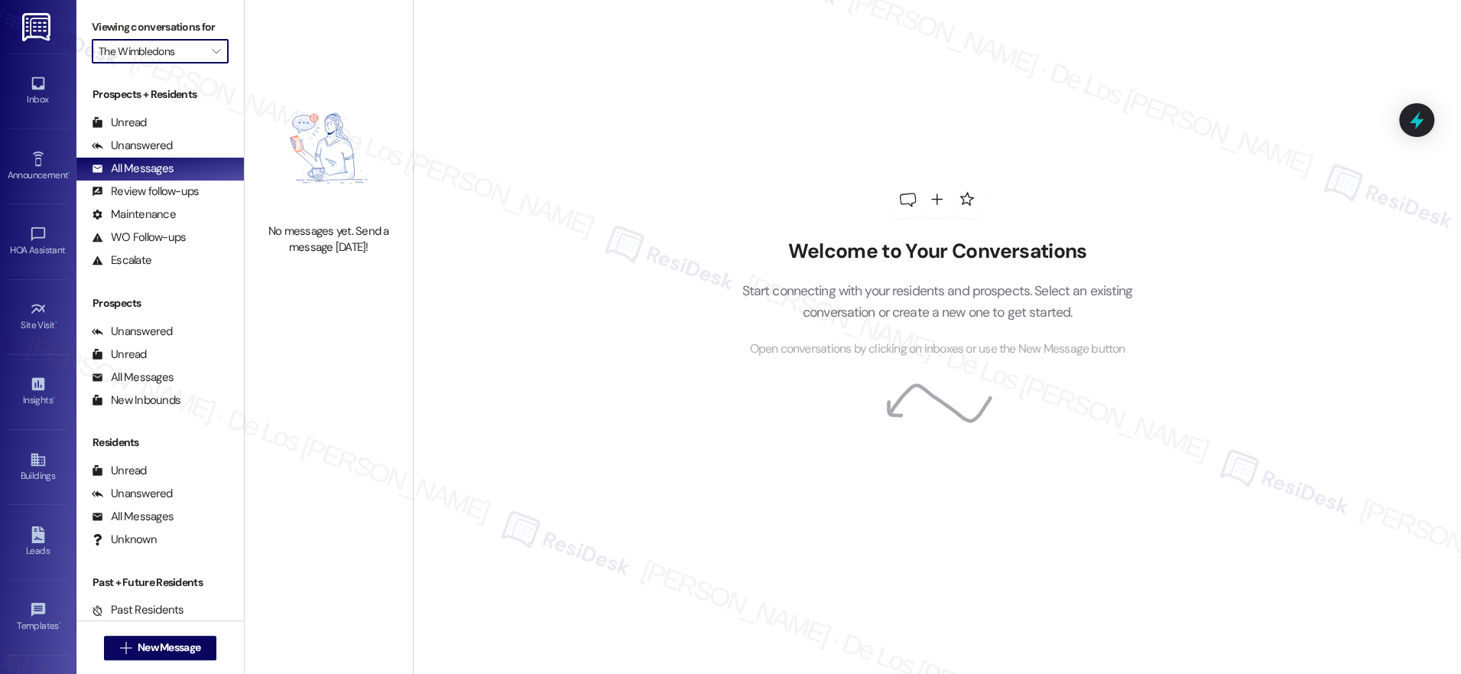
type input "[GEOGRAPHIC_DATA]"
